Goal: Check status: Check status

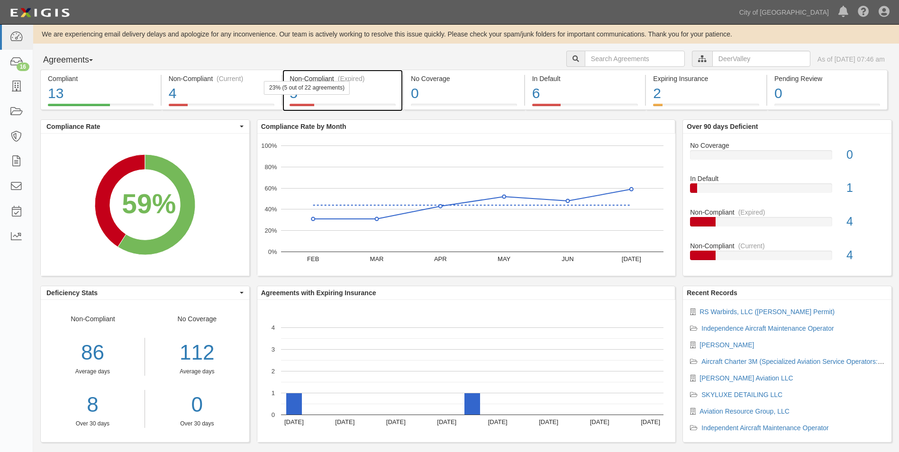
click at [389, 99] on div "5" at bounding box center [343, 93] width 106 height 20
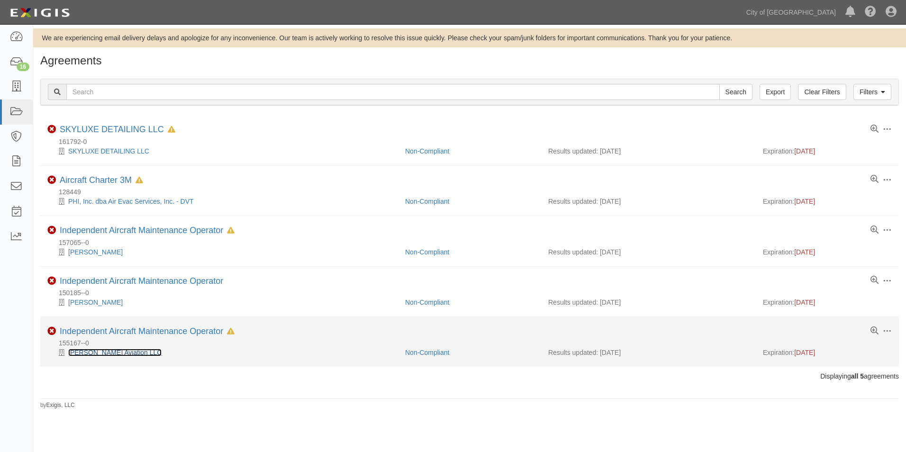
click at [118, 353] on link "[PERSON_NAME] Aviation LLC" at bounding box center [114, 353] width 93 height 8
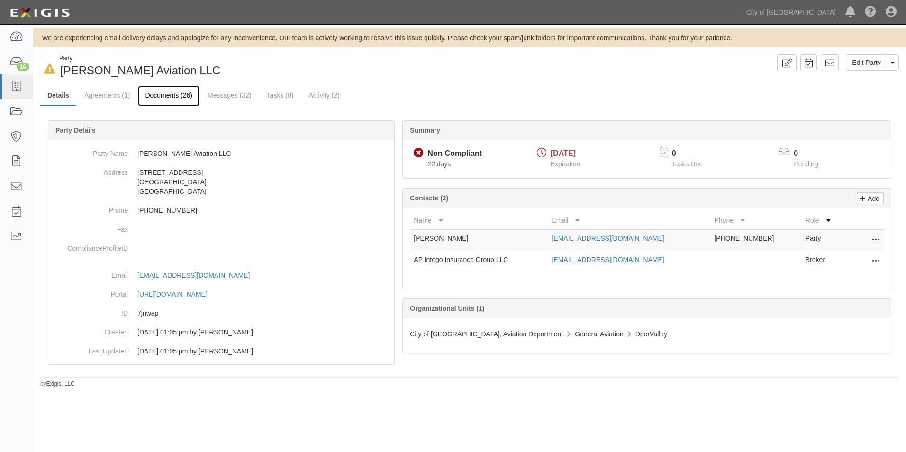
click at [166, 98] on link "Documents (26)" at bounding box center [169, 96] width 62 height 20
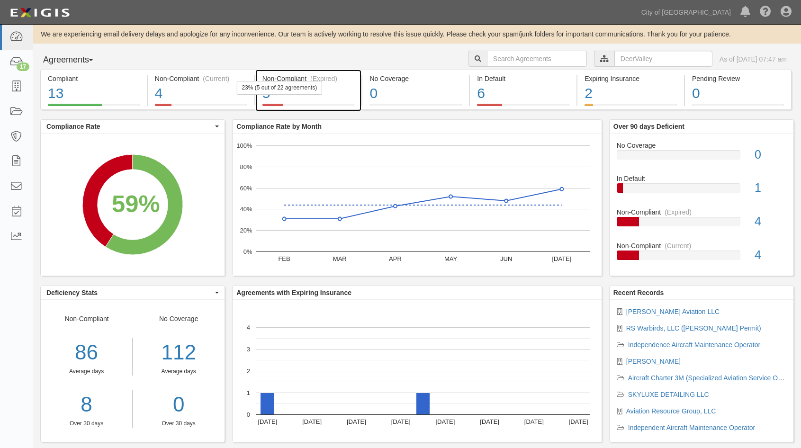
click at [331, 96] on div "5" at bounding box center [309, 93] width 92 height 20
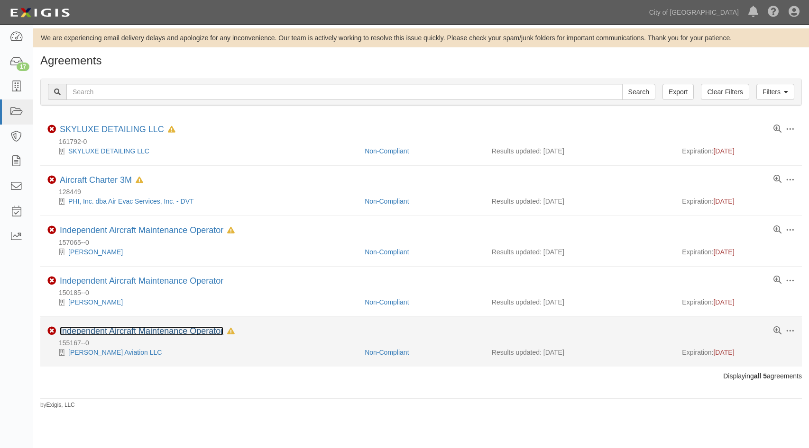
click at [123, 335] on link "Independent Aircraft Maintenance Operator" at bounding box center [142, 331] width 164 height 9
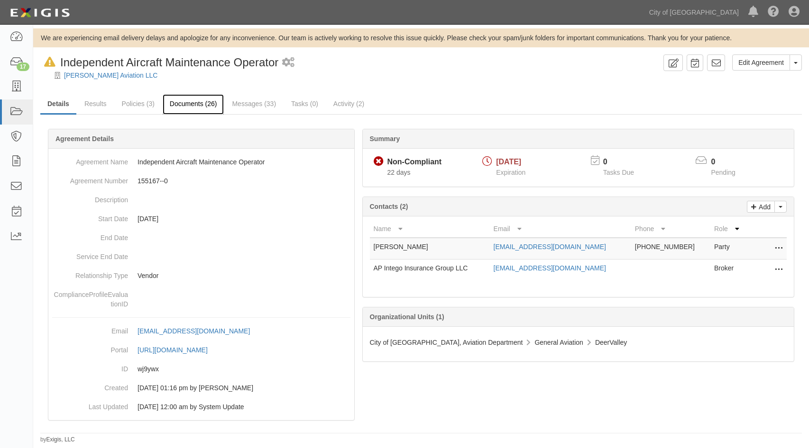
click at [194, 109] on link "Documents (26)" at bounding box center [194, 104] width 62 height 20
